Goal: Information Seeking & Learning: Learn about a topic

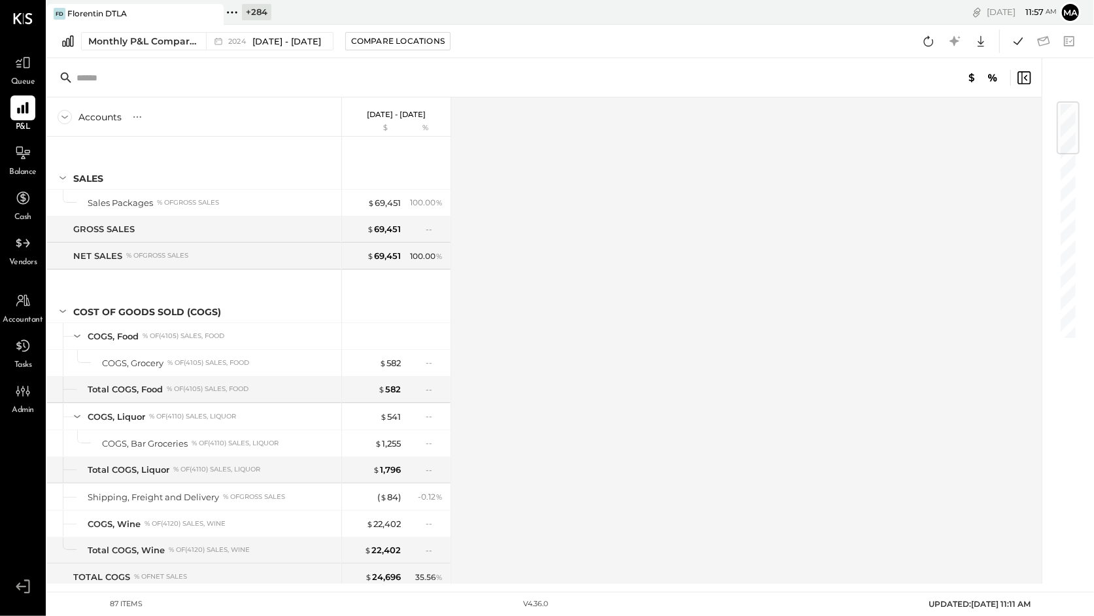
click at [232, 8] on icon at bounding box center [232, 12] width 17 height 17
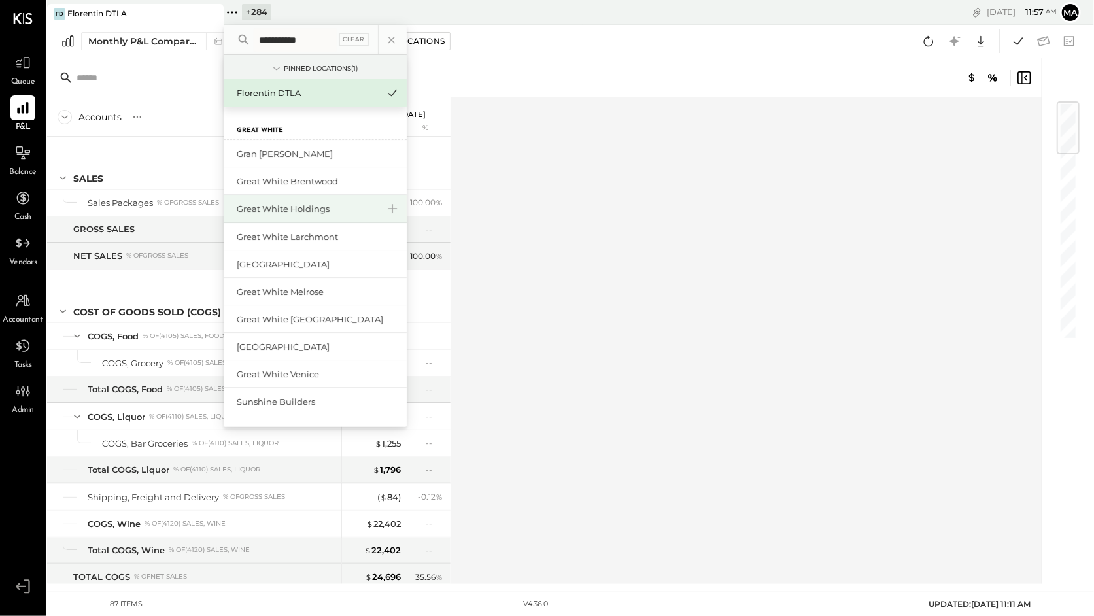
type input "**********"
click at [285, 205] on div "Great White Holdings" at bounding box center [307, 209] width 141 height 12
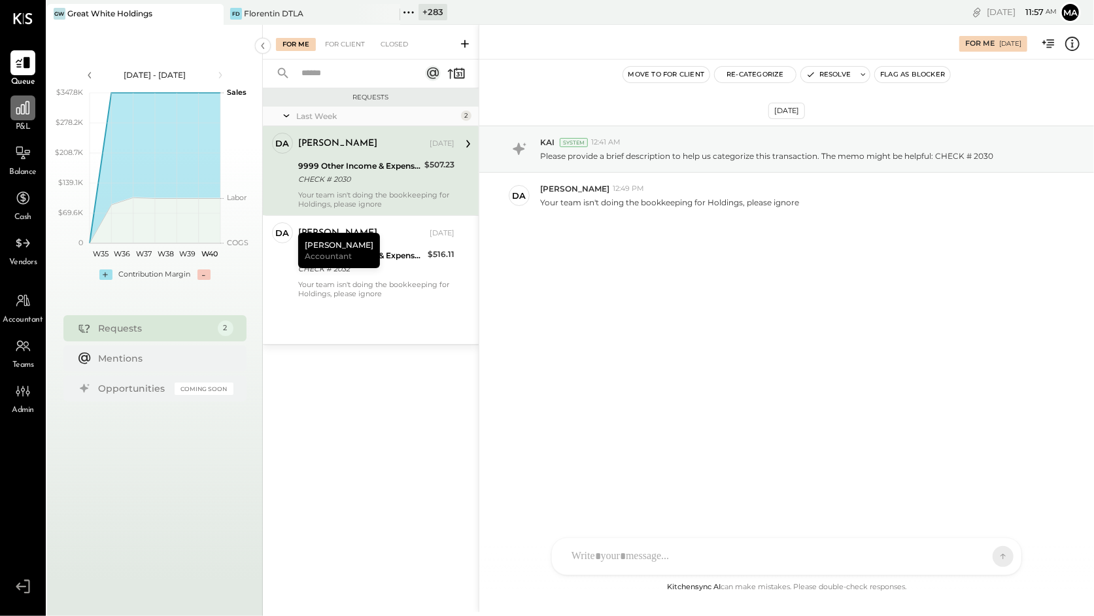
click at [22, 116] on icon at bounding box center [22, 107] width 17 height 17
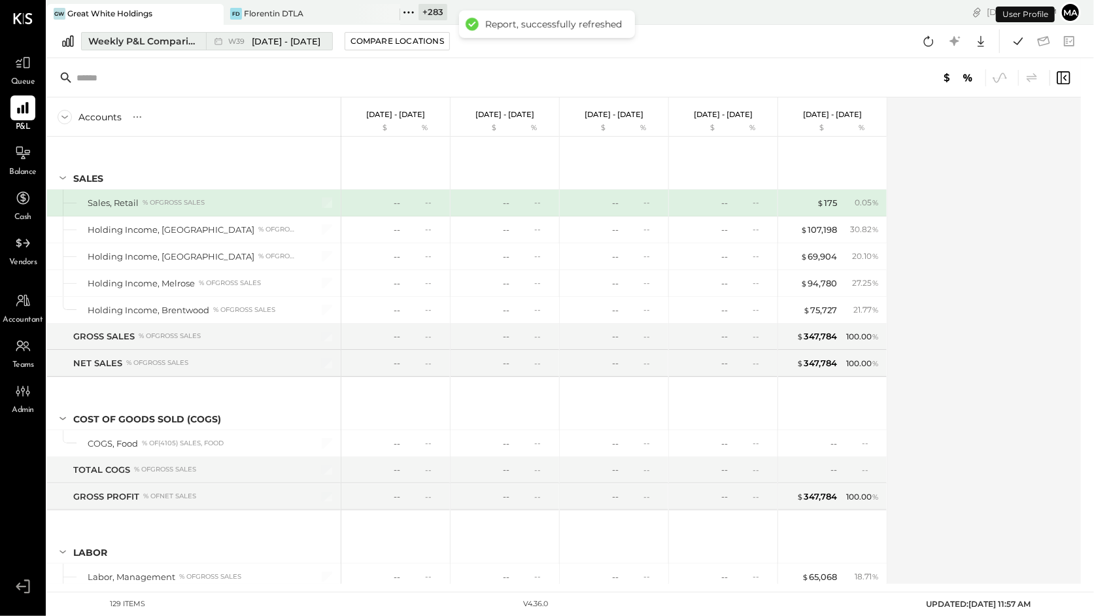
click at [212, 39] on icon at bounding box center [218, 41] width 13 height 13
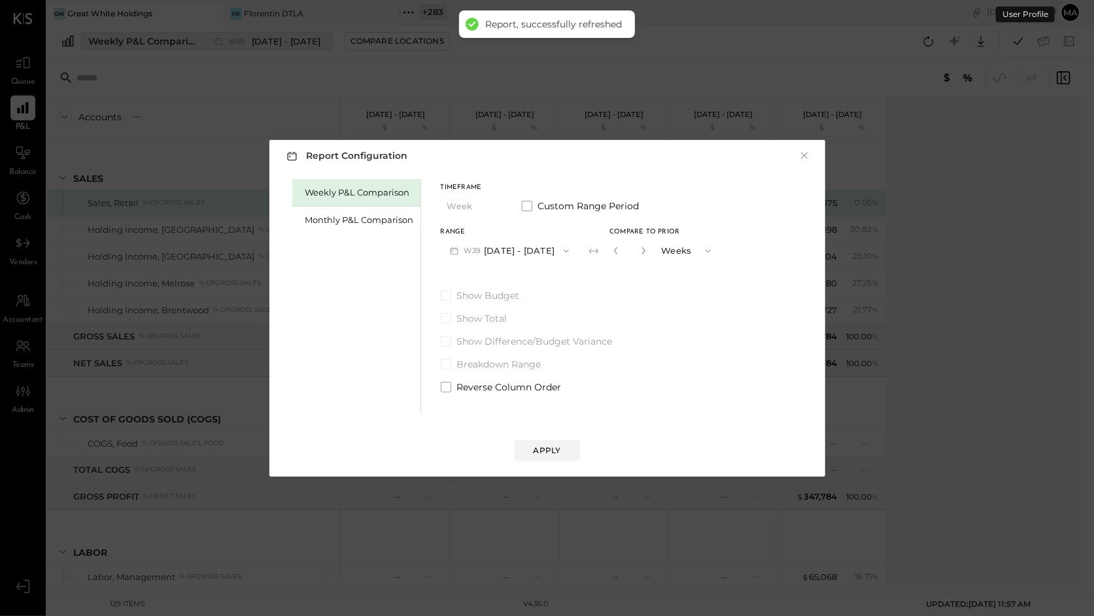
click at [253, 44] on div "Report Configuration × Weekly P&L Comparison Monthly P&L Comparison Timeframe W…" at bounding box center [547, 308] width 1094 height 616
click at [182, 40] on div "Weekly P&L Comparison" at bounding box center [143, 41] width 110 height 13
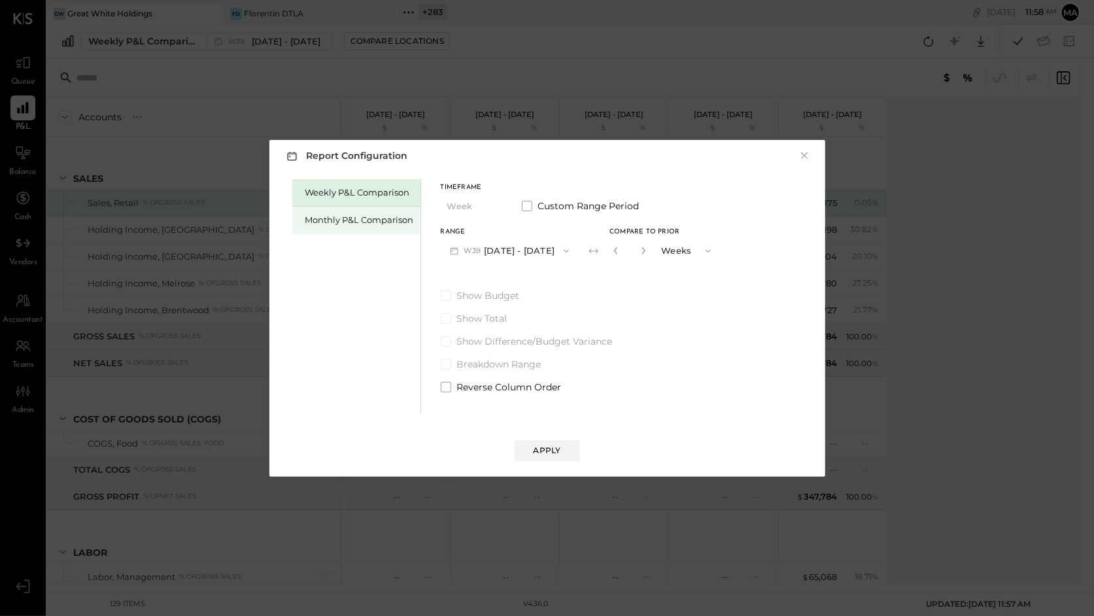
click at [394, 222] on div "Monthly P&L Comparison" at bounding box center [359, 220] width 109 height 12
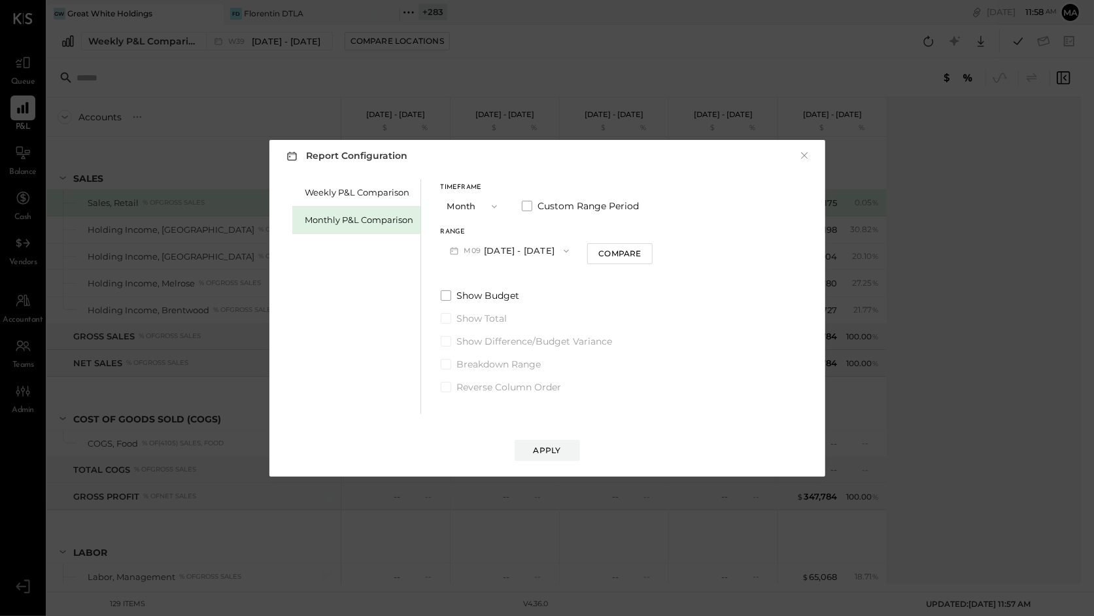
click at [507, 255] on button "M09 [DATE] - [DATE]" at bounding box center [510, 251] width 138 height 24
click at [507, 279] on span "[DATE] - [DATE]" at bounding box center [504, 279] width 62 height 11
click at [545, 449] on div "Apply" at bounding box center [546, 450] width 27 height 11
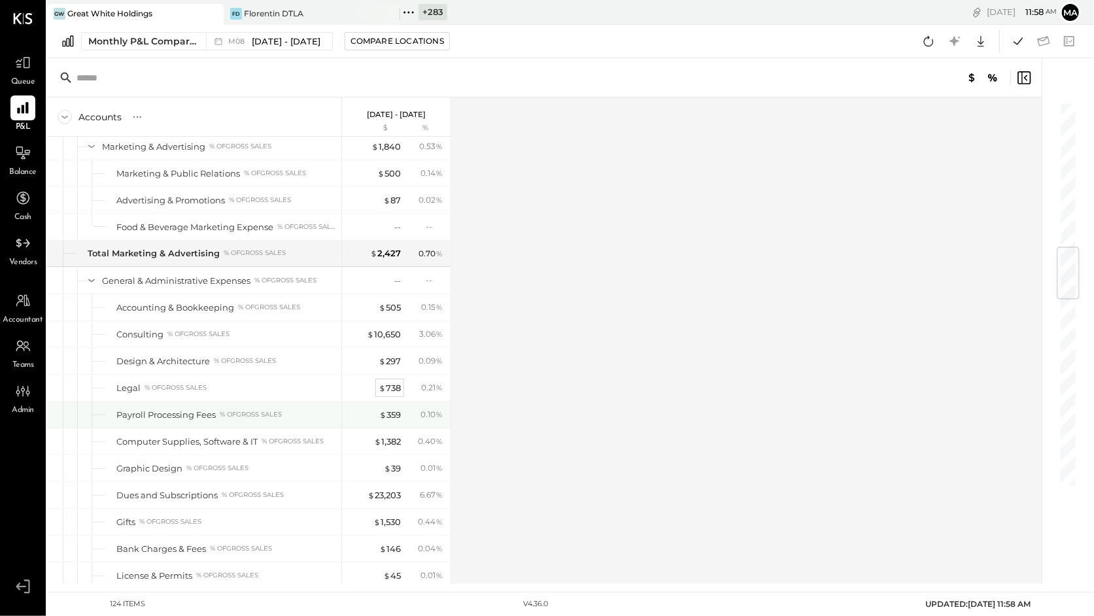
scroll to position [1234, 0]
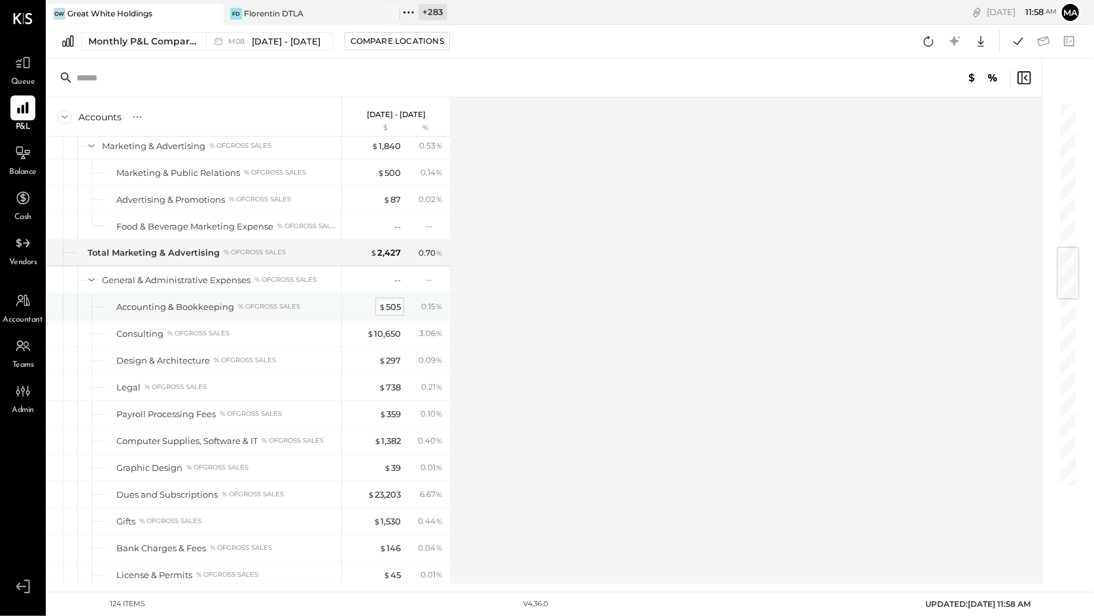
click at [390, 305] on div "$ 505" at bounding box center [390, 307] width 22 height 12
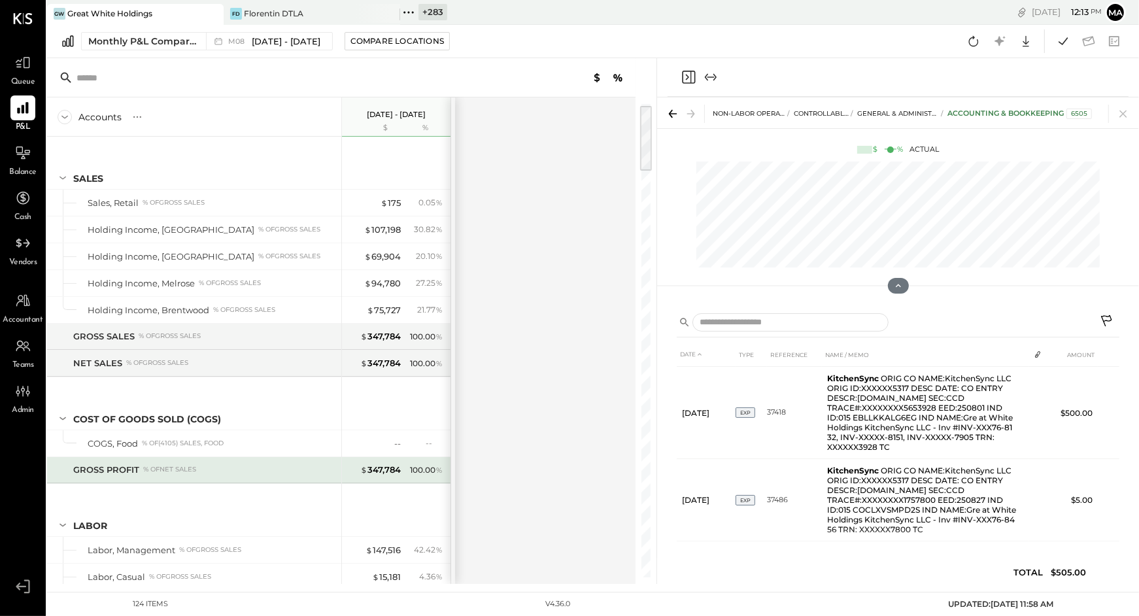
scroll to position [40, 0]
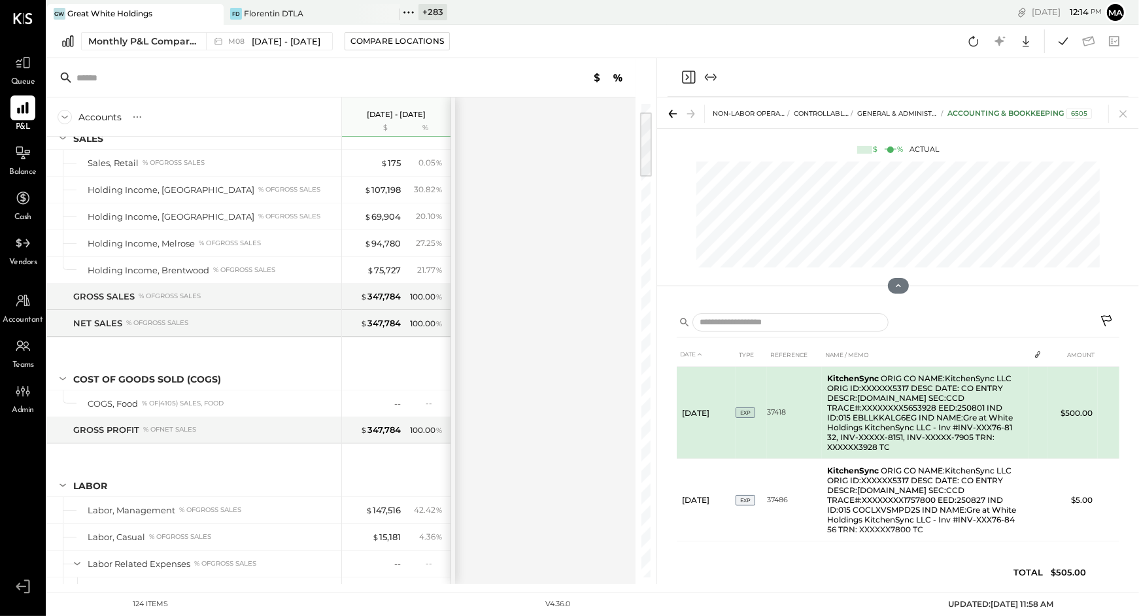
click at [1075, 411] on td "$500.00" at bounding box center [1072, 413] width 50 height 92
